Goal: Task Accomplishment & Management: Manage account settings

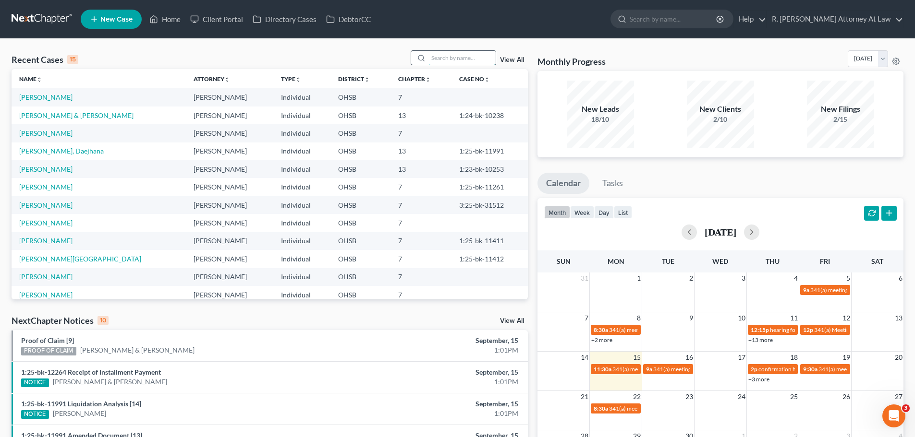
click at [452, 61] on input "search" at bounding box center [461, 58] width 67 height 14
type input "[PERSON_NAME]"
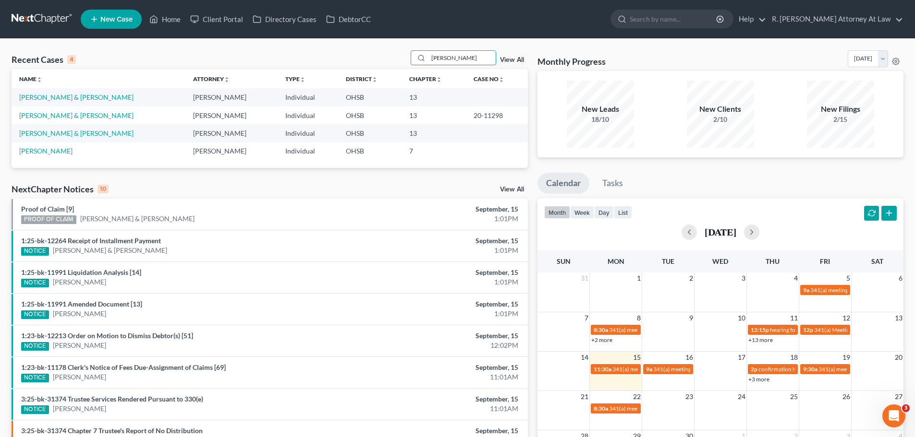
click at [405, 62] on div "Recent Cases 4 [PERSON_NAME] View All" at bounding box center [270, 59] width 516 height 19
click at [79, 97] on link "[PERSON_NAME] & [PERSON_NAME]" at bounding box center [76, 97] width 114 height 8
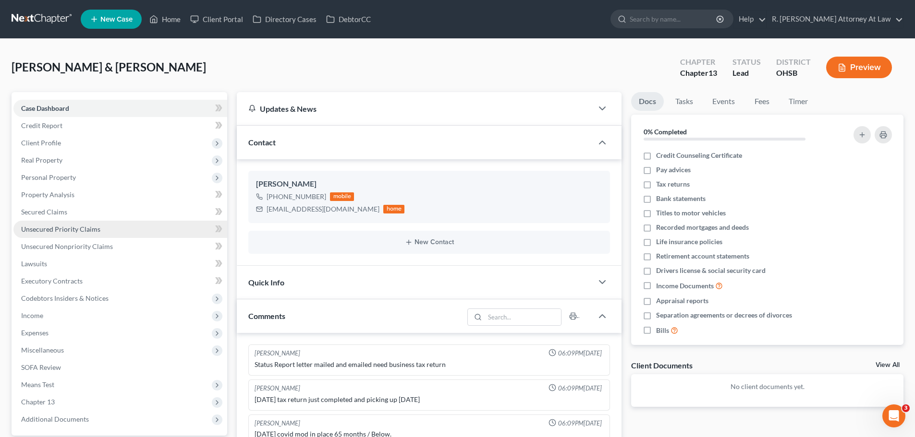
scroll to position [290, 0]
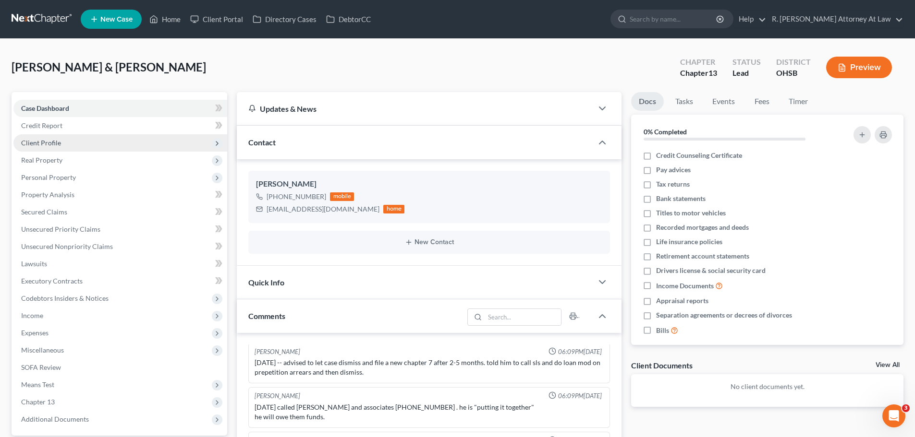
click at [32, 145] on span "Client Profile" at bounding box center [41, 143] width 40 height 8
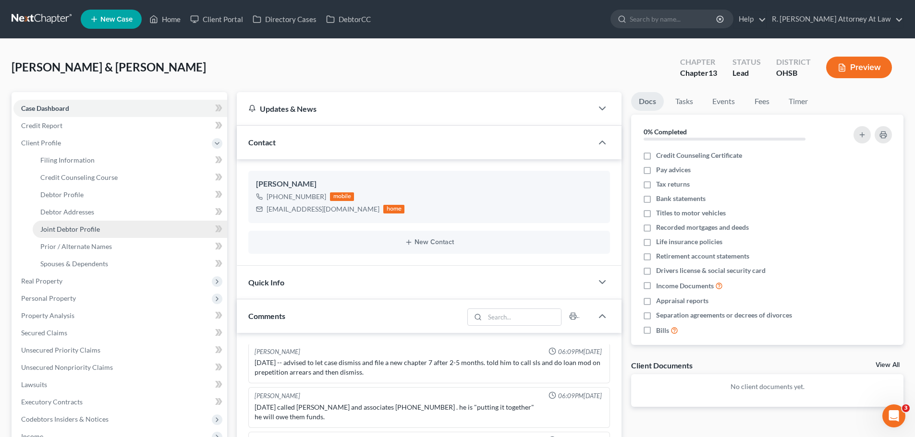
drag, startPoint x: 82, startPoint y: 231, endPoint x: 94, endPoint y: 221, distance: 16.4
click at [82, 231] on span "Joint Debtor Profile" at bounding box center [70, 229] width 60 height 8
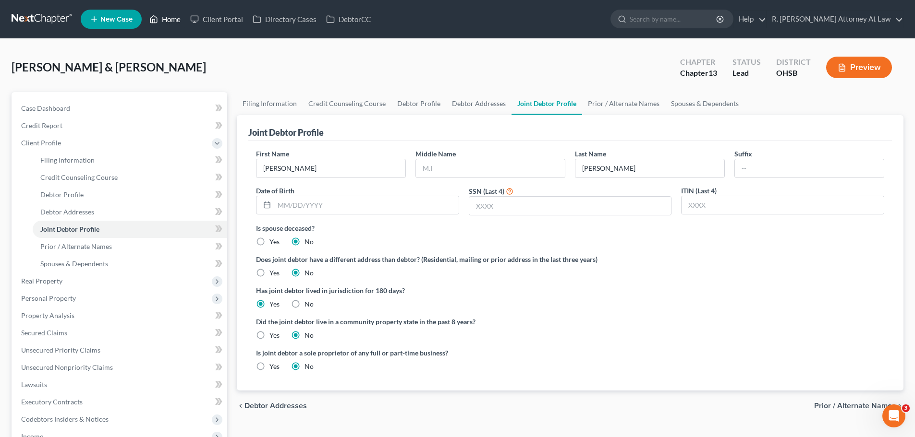
click at [176, 21] on link "Home" at bounding box center [165, 19] width 41 height 17
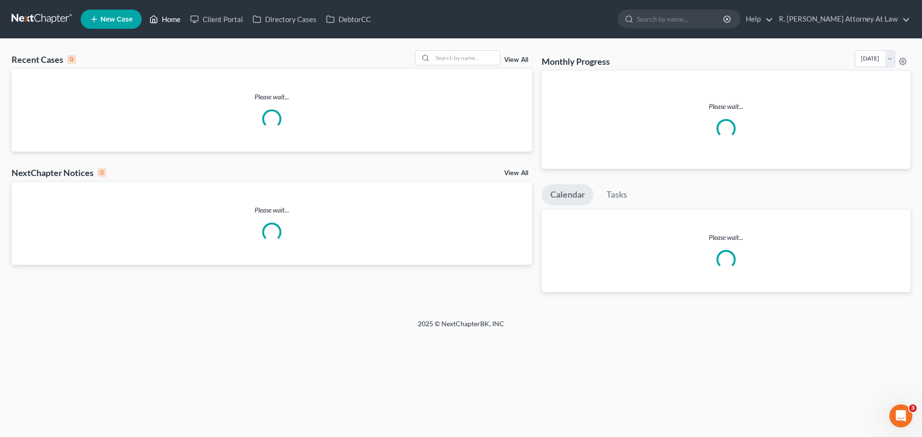
click at [173, 18] on link "Home" at bounding box center [165, 19] width 41 height 17
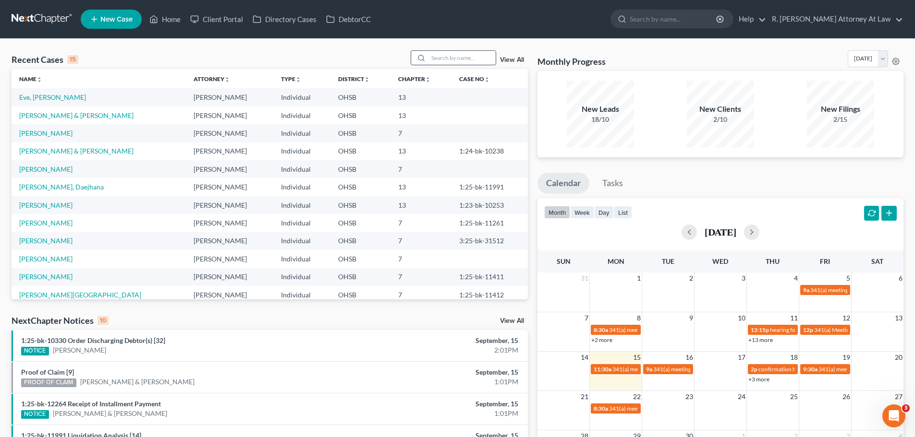
click at [443, 58] on input "search" at bounding box center [461, 58] width 67 height 14
type input "bagget"
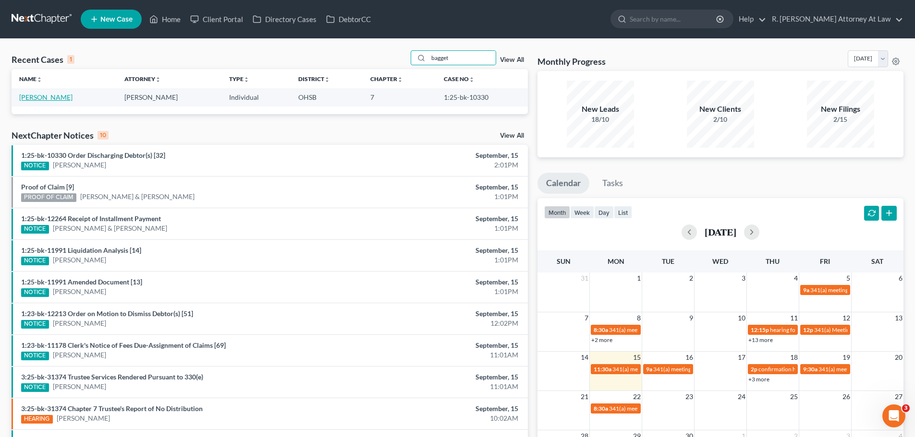
click at [56, 100] on link "[PERSON_NAME]" at bounding box center [45, 97] width 53 height 8
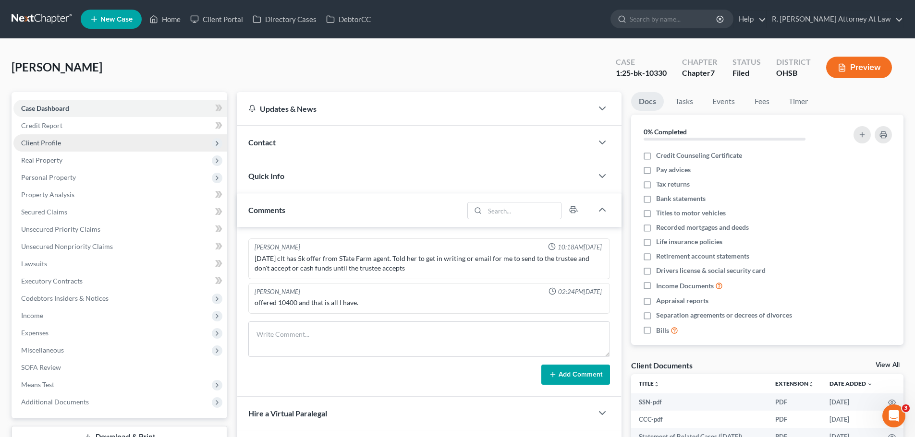
click at [51, 138] on span "Client Profile" at bounding box center [120, 142] width 214 height 17
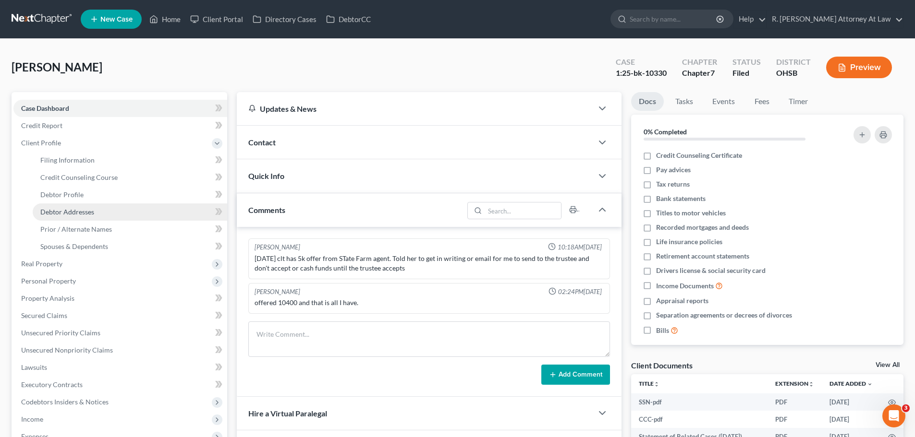
click at [75, 207] on link "Debtor Addresses" at bounding box center [130, 212] width 194 height 17
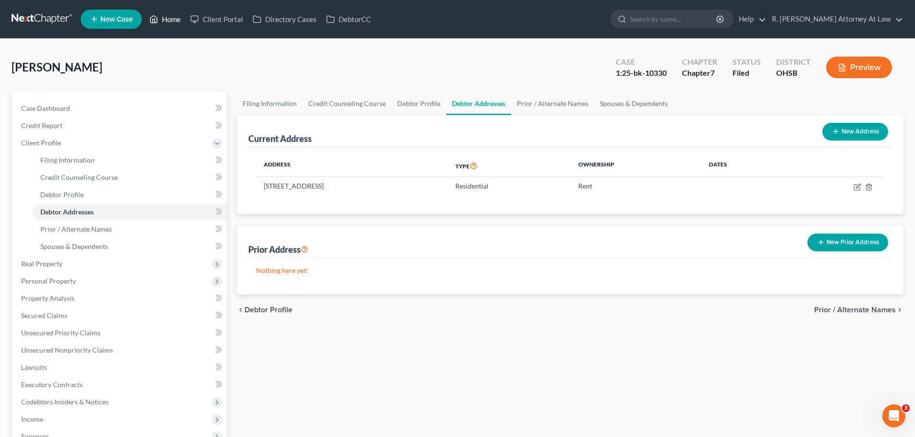
click at [166, 14] on link "Home" at bounding box center [165, 19] width 41 height 17
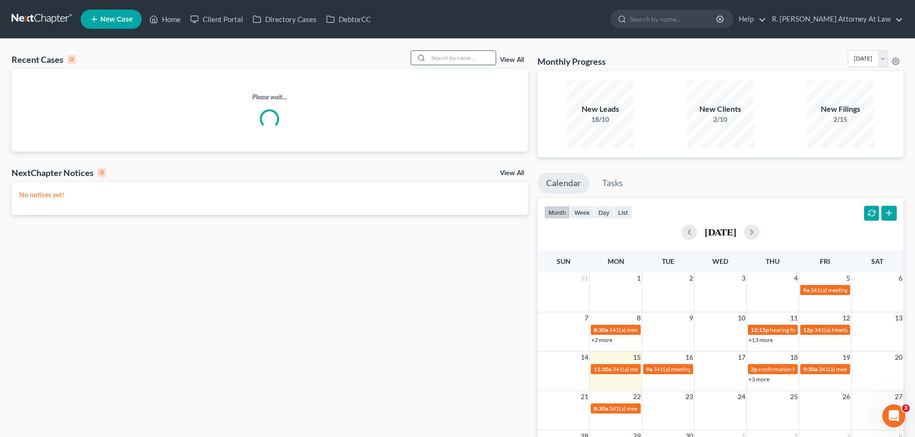
click at [461, 58] on input "search" at bounding box center [461, 58] width 67 height 14
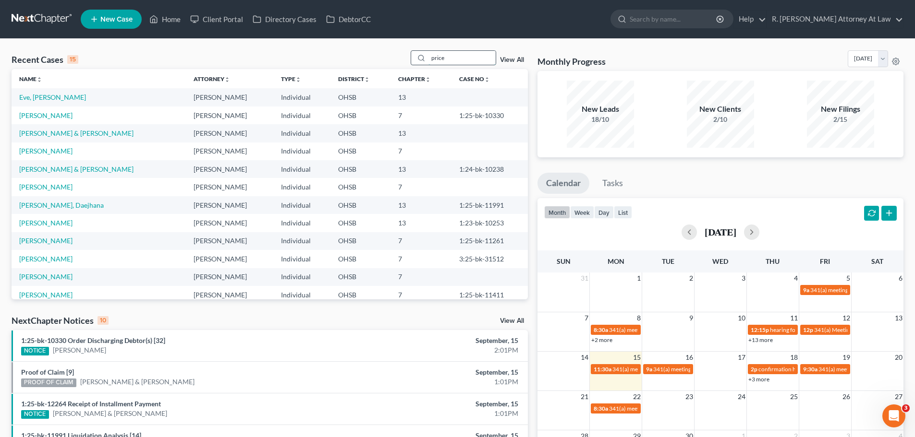
type input "price"
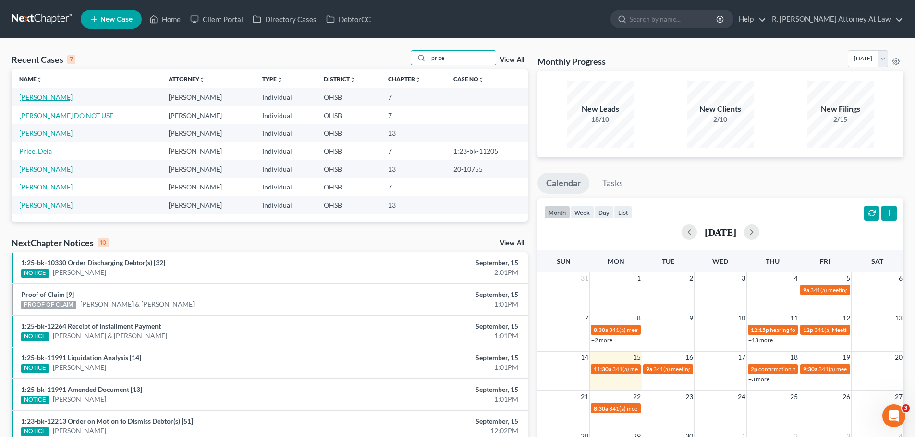
click at [40, 97] on link "[PERSON_NAME]" at bounding box center [45, 97] width 53 height 8
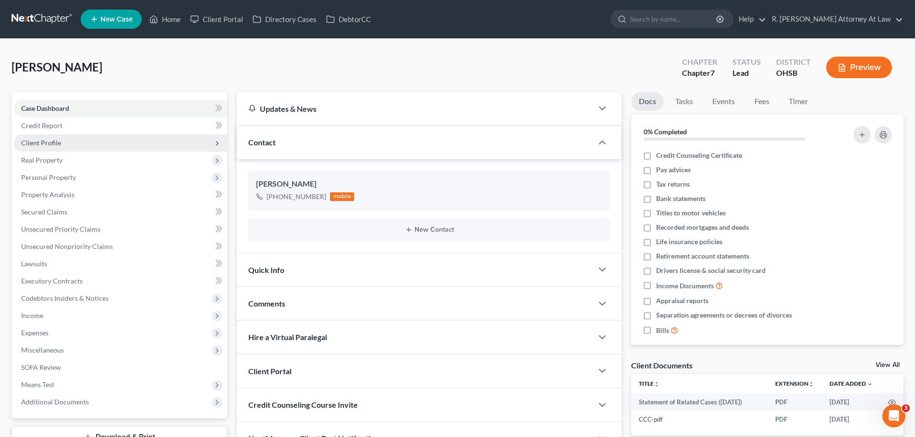
click at [44, 145] on span "Client Profile" at bounding box center [41, 143] width 40 height 8
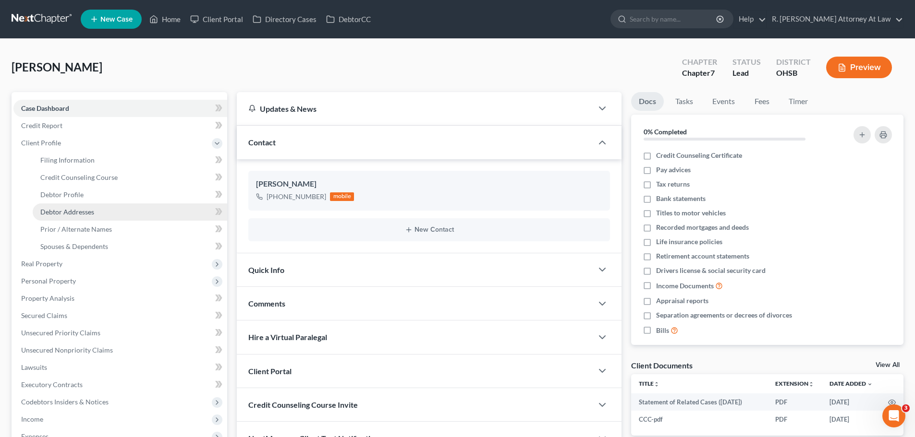
drag, startPoint x: 64, startPoint y: 208, endPoint x: 70, endPoint y: 206, distance: 6.2
click at [64, 209] on span "Debtor Addresses" at bounding box center [67, 212] width 54 height 8
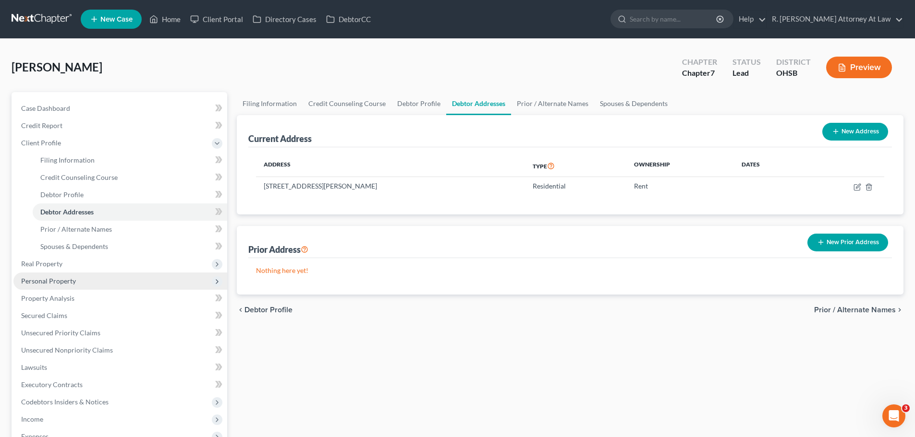
click at [40, 279] on span "Personal Property" at bounding box center [48, 281] width 55 height 8
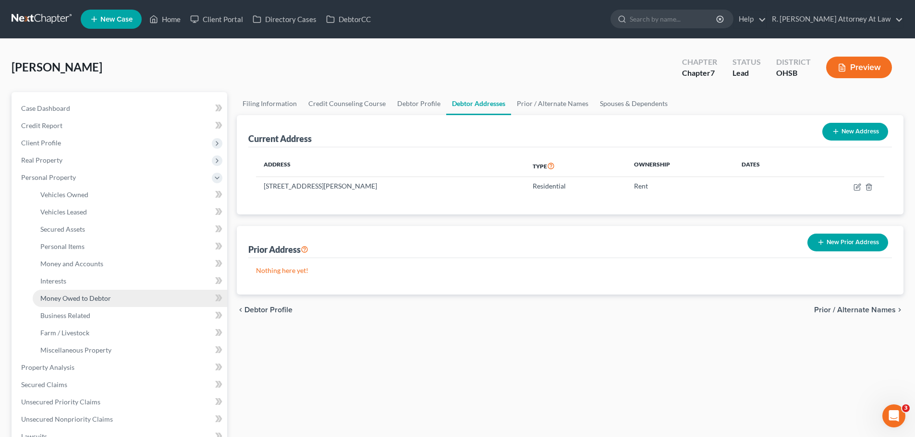
click at [55, 290] on link "Money Owed to Debtor" at bounding box center [130, 298] width 194 height 17
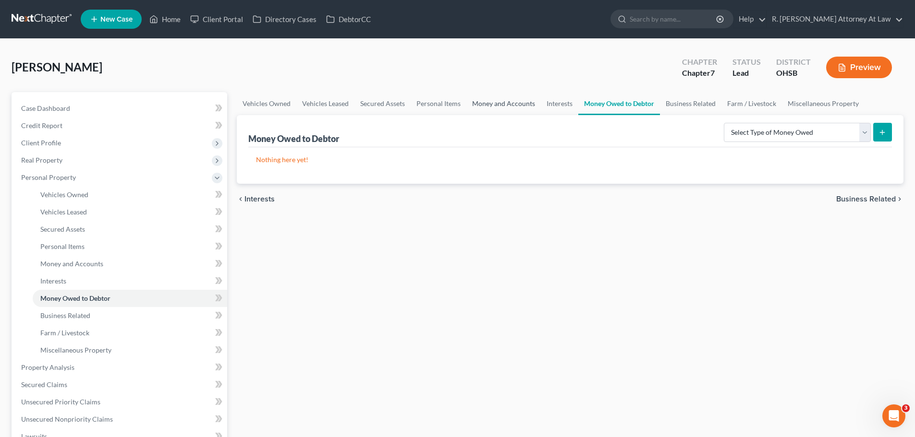
click at [490, 110] on link "Money and Accounts" at bounding box center [503, 103] width 74 height 23
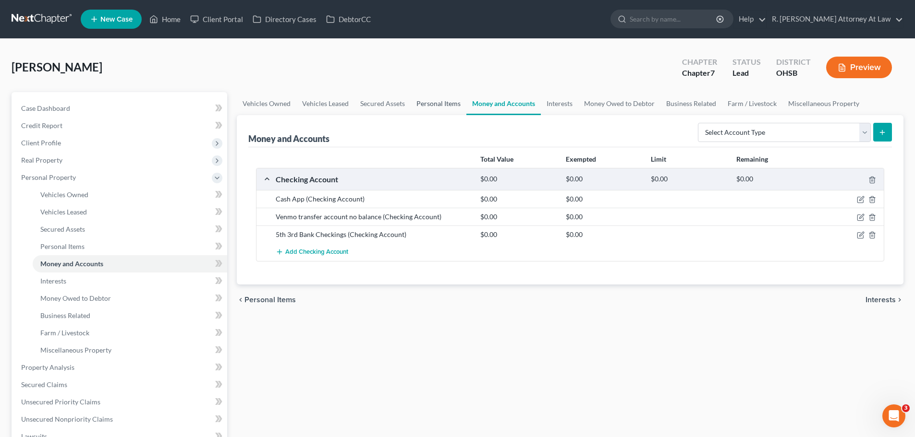
click at [448, 106] on link "Personal Items" at bounding box center [439, 103] width 56 height 23
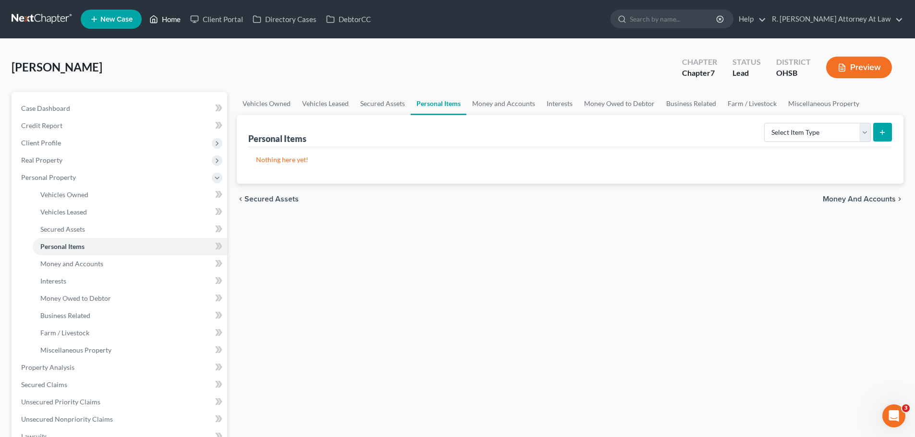
click at [173, 23] on link "Home" at bounding box center [165, 19] width 41 height 17
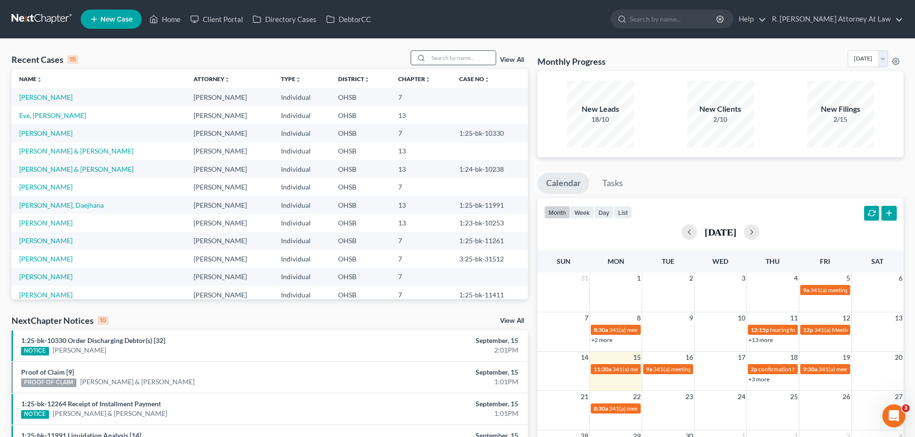
click at [449, 61] on input "search" at bounding box center [461, 58] width 67 height 14
type input "[PERSON_NAME]"
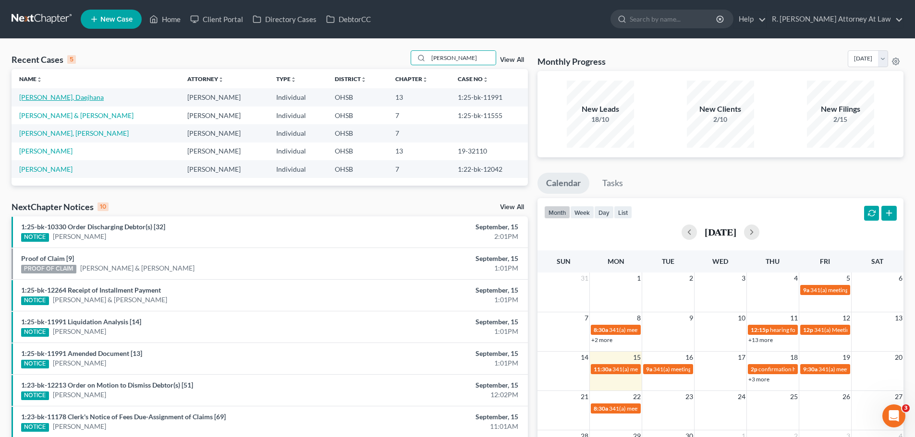
click at [38, 98] on link "[PERSON_NAME], Daejhana" at bounding box center [61, 97] width 85 height 8
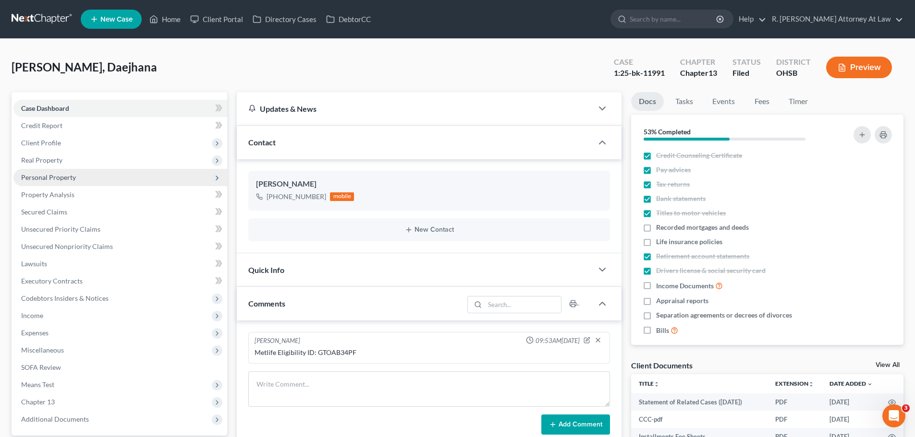
click at [50, 182] on span "Personal Property" at bounding box center [120, 177] width 214 height 17
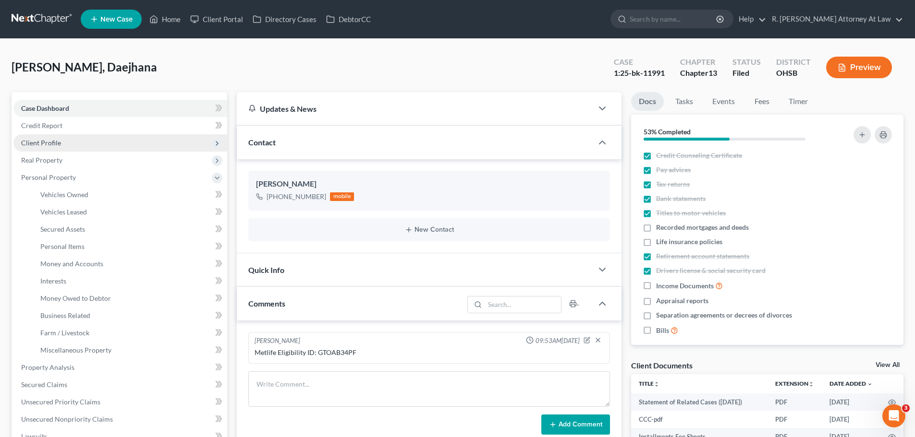
click at [49, 144] on span "Client Profile" at bounding box center [41, 143] width 40 height 8
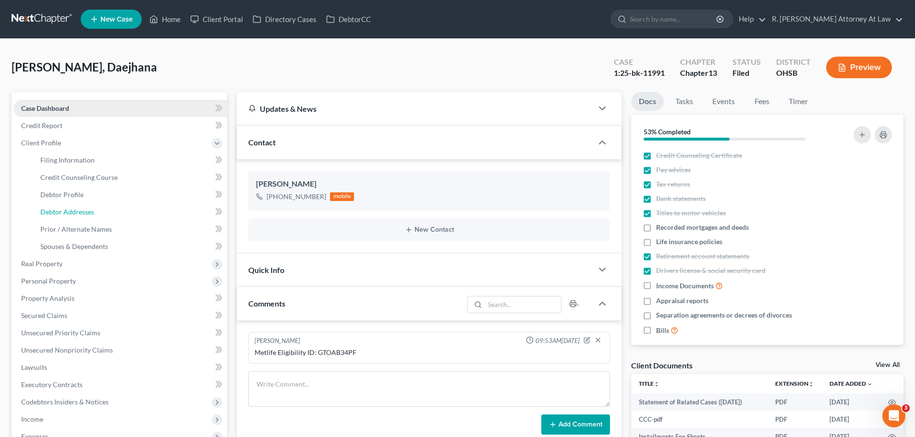
drag, startPoint x: 85, startPoint y: 211, endPoint x: 153, endPoint y: 106, distance: 124.8
click at [85, 212] on span "Debtor Addresses" at bounding box center [67, 212] width 54 height 8
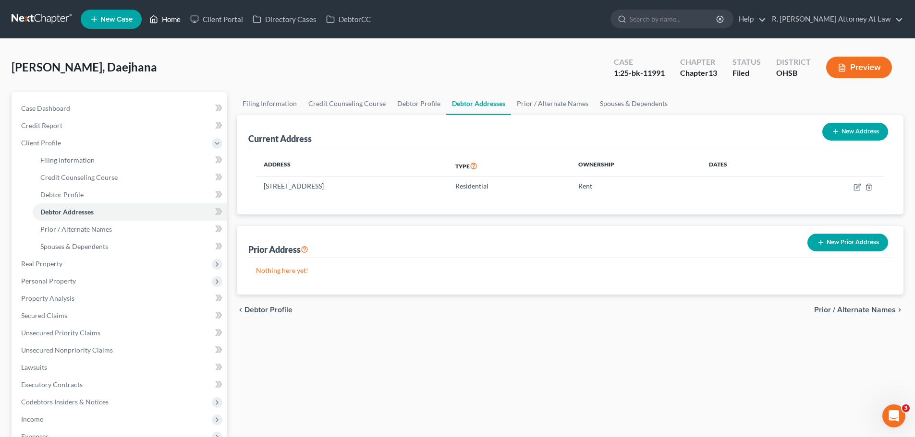
click at [167, 24] on link "Home" at bounding box center [165, 19] width 41 height 17
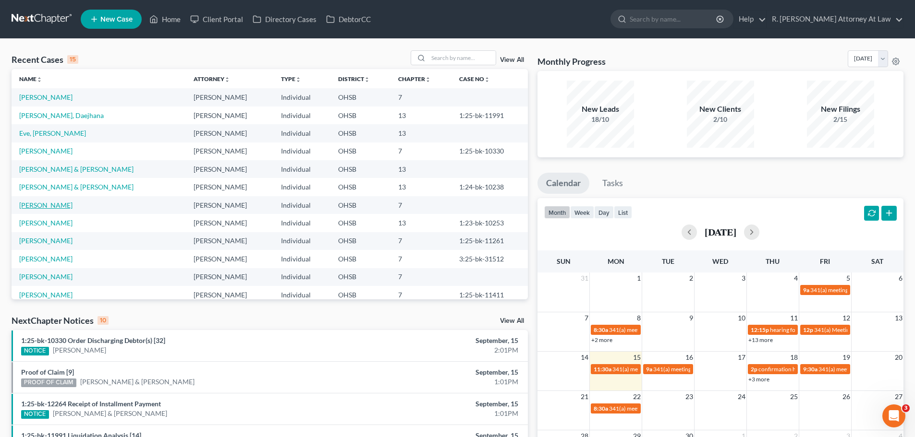
click at [38, 205] on link "[PERSON_NAME]" at bounding box center [45, 205] width 53 height 8
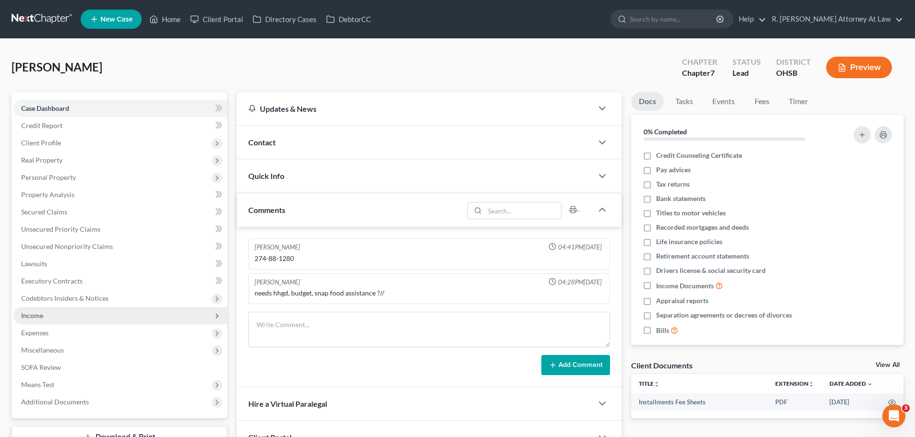
click at [40, 312] on span "Income" at bounding box center [32, 316] width 22 height 8
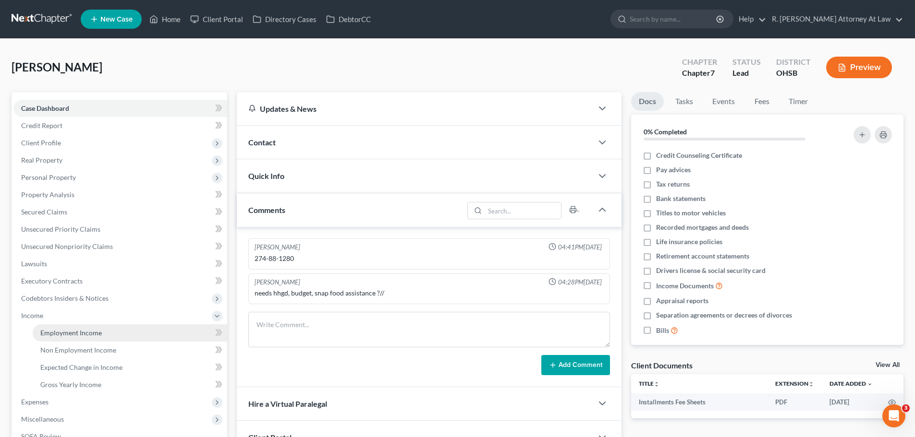
click at [58, 326] on link "Employment Income" at bounding box center [130, 333] width 194 height 17
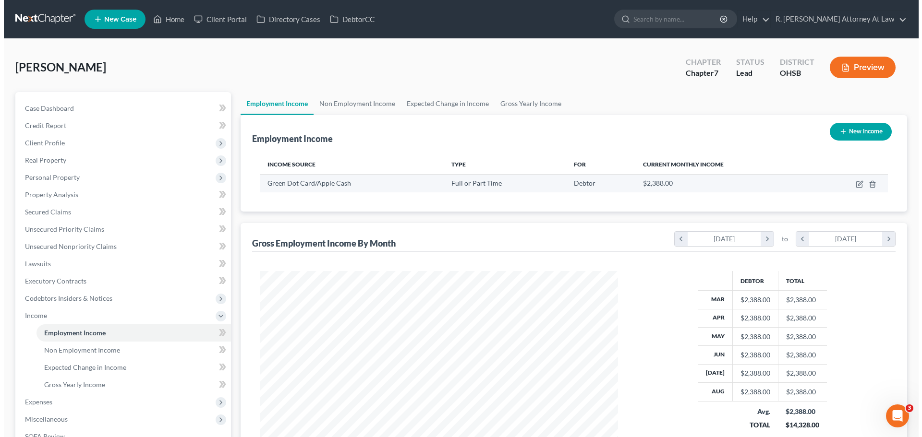
scroll to position [179, 377]
click at [859, 185] on icon "button" at bounding box center [856, 185] width 8 height 8
select select "0"
select select "36"
select select "0"
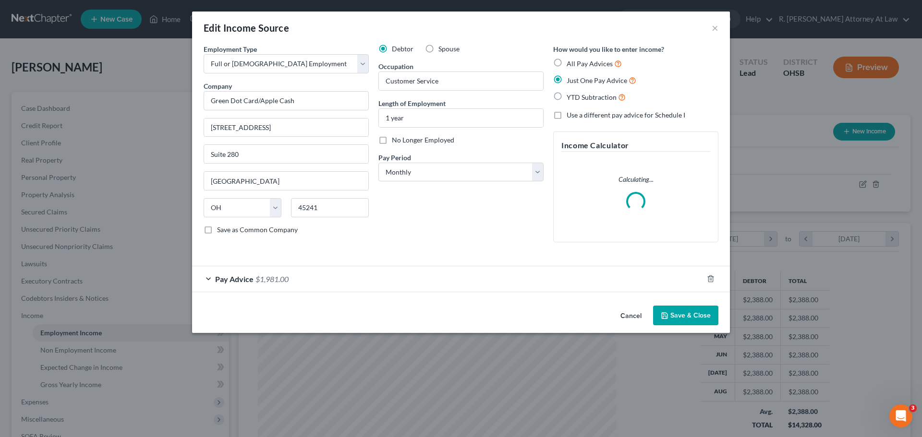
scroll to position [181, 381]
click at [279, 277] on span "$1,981.00" at bounding box center [271, 279] width 33 height 9
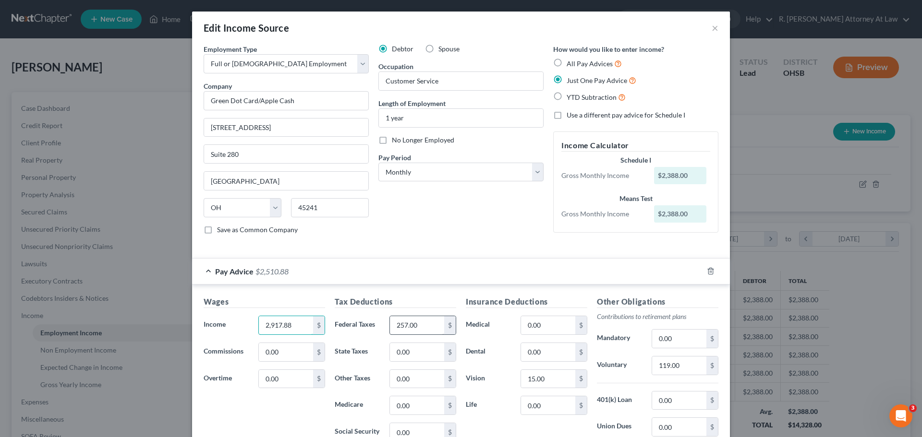
type input "2,917.88"
click at [419, 327] on input "257.00" at bounding box center [417, 325] width 54 height 18
type input "317.65"
click at [533, 321] on input "0.00" at bounding box center [548, 325] width 54 height 18
type input "15.20"
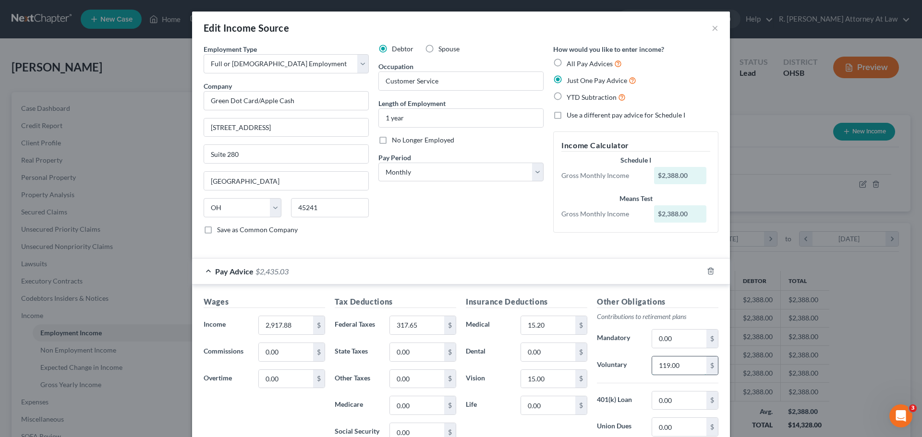
click at [679, 361] on input "119.00" at bounding box center [679, 366] width 54 height 18
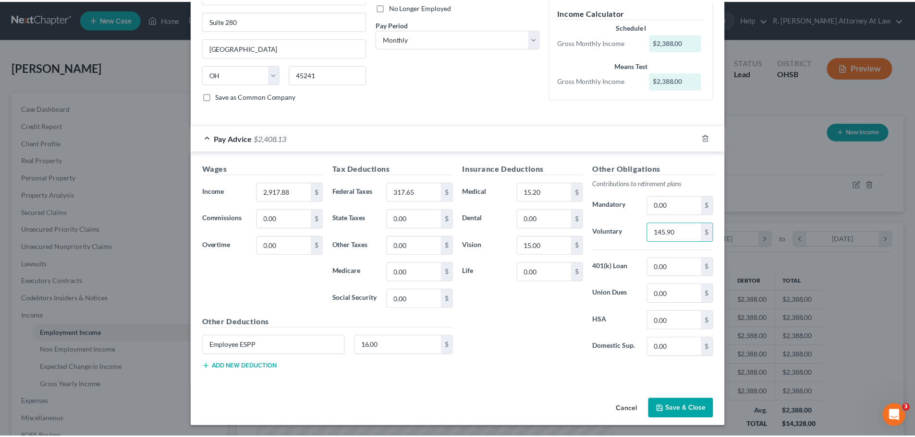
scroll to position [134, 0]
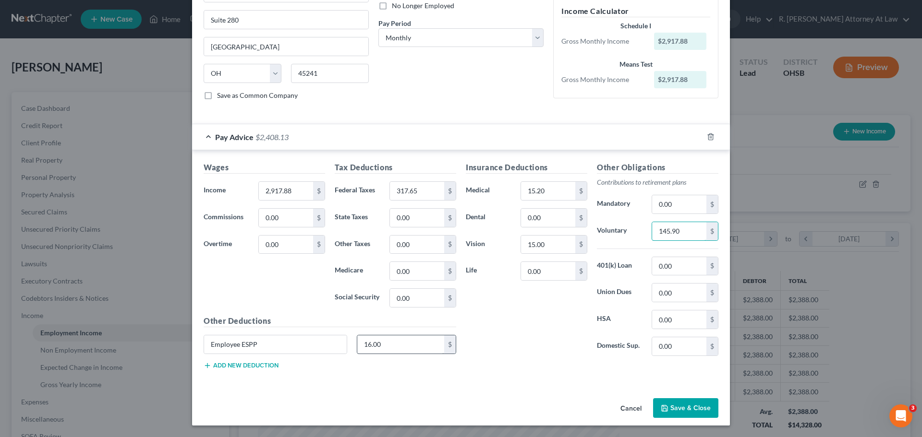
type input "145.90"
click at [402, 347] on input "16.00" at bounding box center [400, 345] width 87 height 18
type input "21.37"
drag, startPoint x: 687, startPoint y: 414, endPoint x: 661, endPoint y: 387, distance: 37.7
click at [684, 407] on button "Save & Close" at bounding box center [685, 409] width 65 height 20
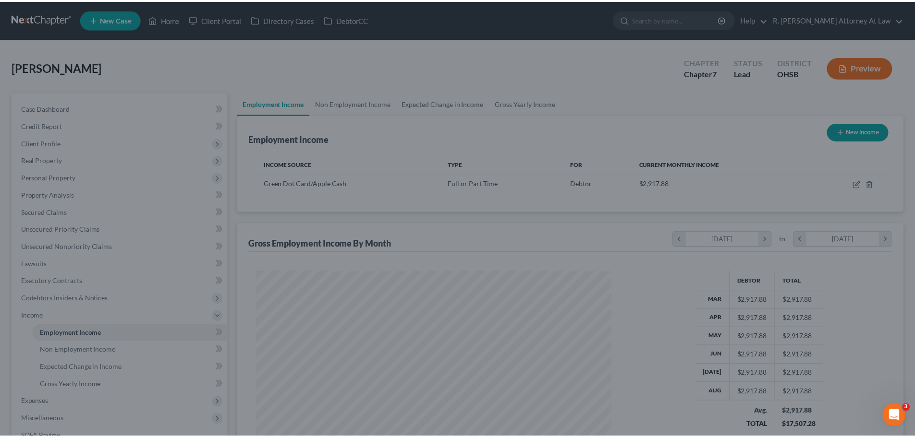
scroll to position [479998, 479800]
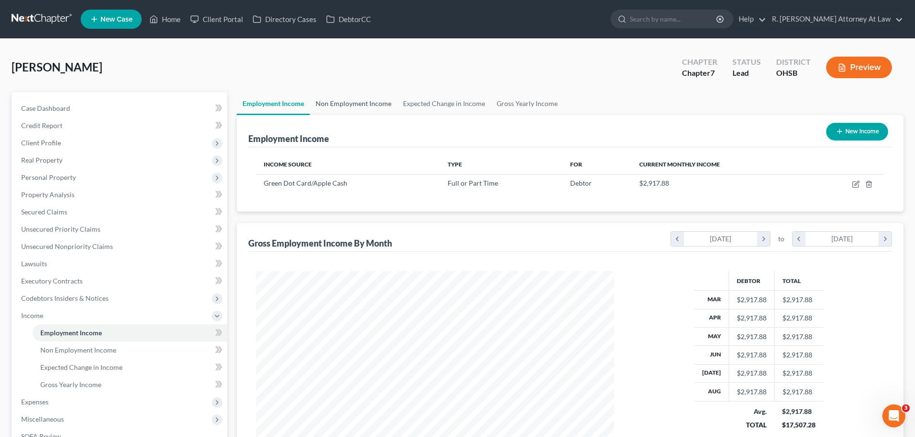
click at [351, 100] on link "Non Employment Income" at bounding box center [353, 103] width 87 height 23
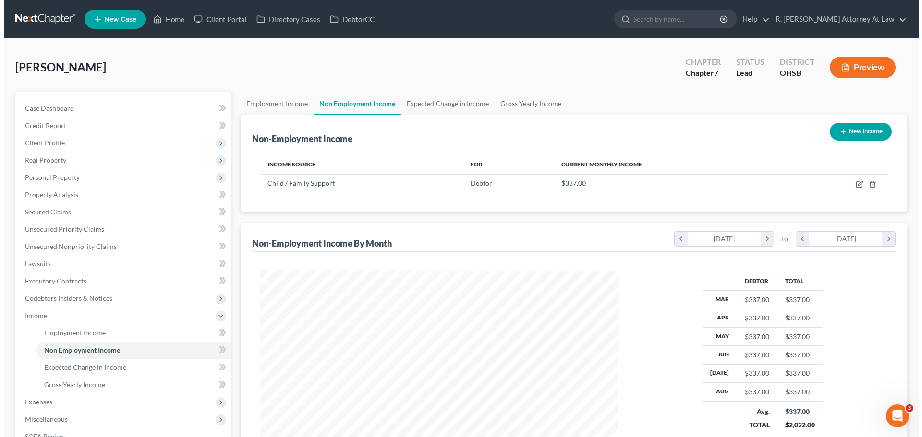
scroll to position [179, 377]
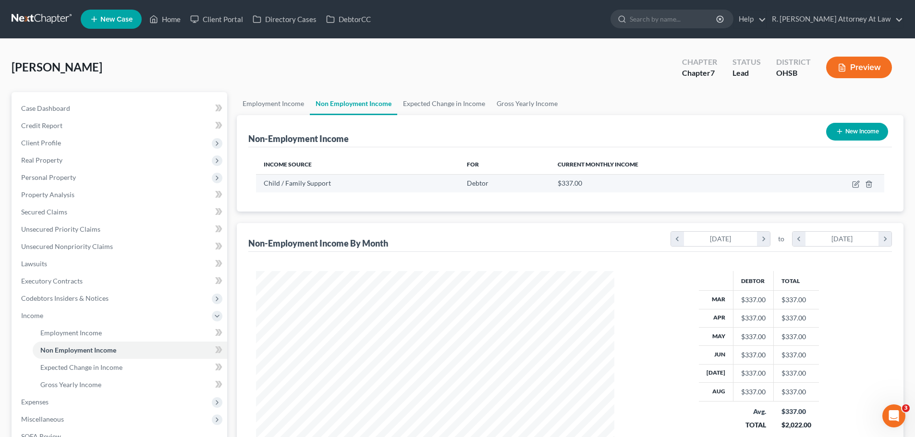
click at [850, 186] on td at bounding box center [835, 183] width 98 height 18
click at [854, 183] on icon "button" at bounding box center [856, 185] width 8 height 8
select select "7"
select select "0"
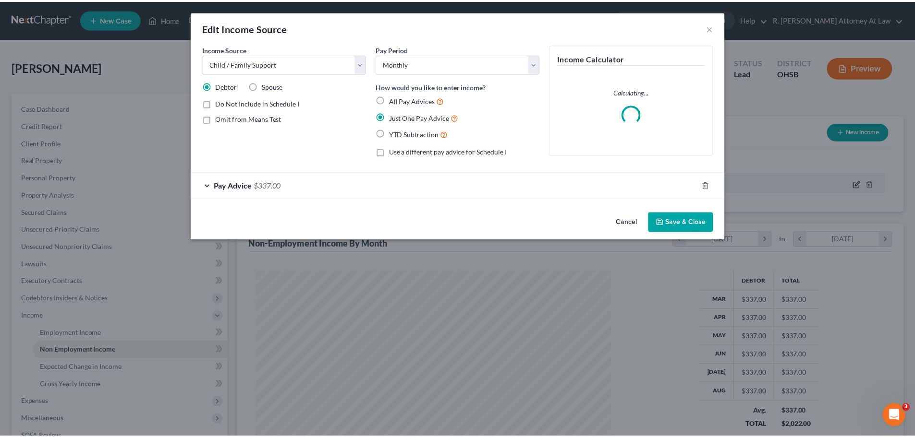
scroll to position [181, 381]
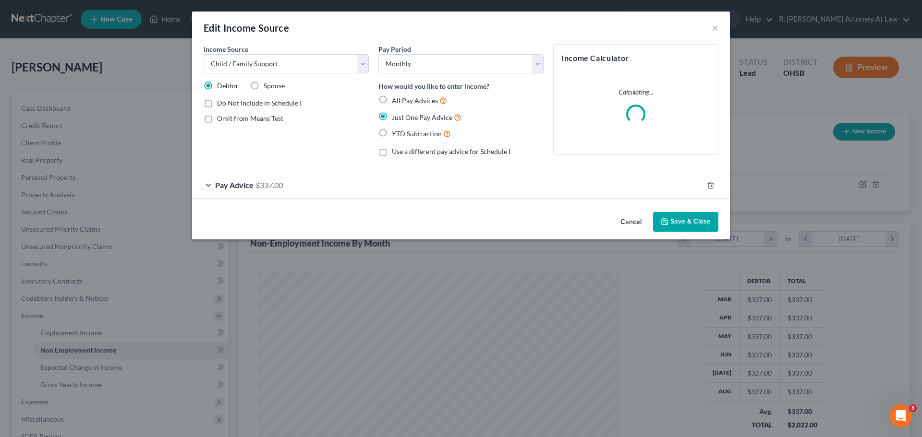
click at [267, 186] on span "$337.00" at bounding box center [268, 185] width 27 height 9
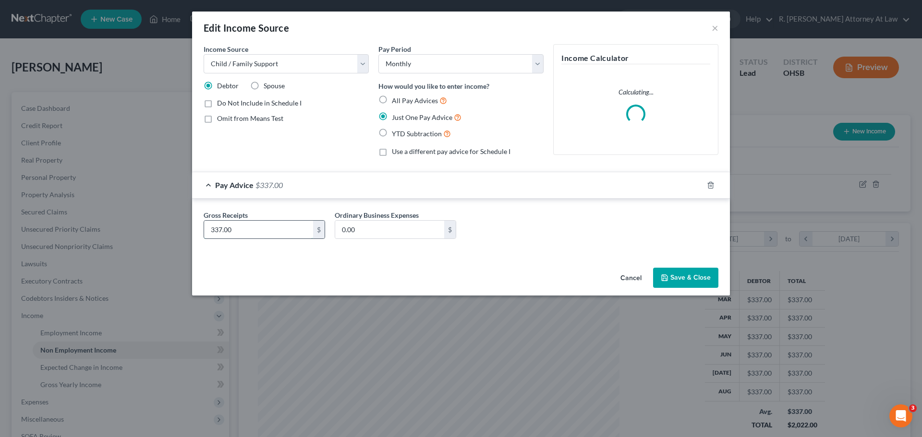
click at [275, 233] on input "337.00" at bounding box center [258, 230] width 109 height 18
type input "327.67"
click at [672, 278] on button "Save & Close" at bounding box center [685, 278] width 65 height 20
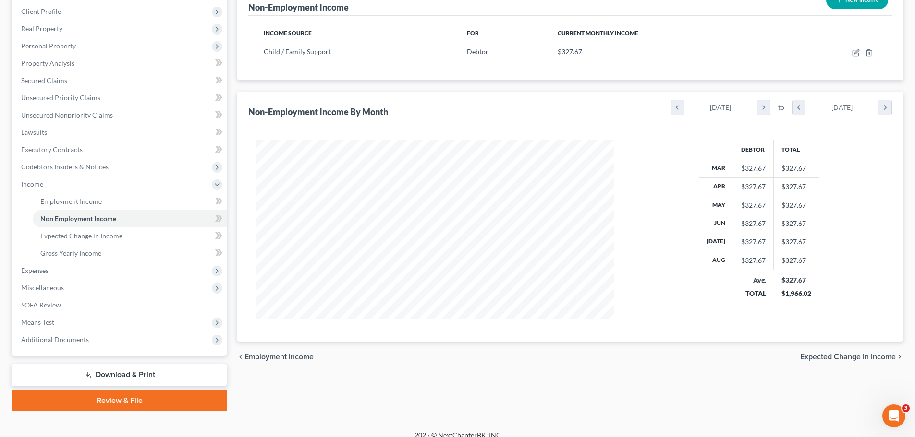
scroll to position [142, 0]
